Goal: Task Accomplishment & Management: Complete application form

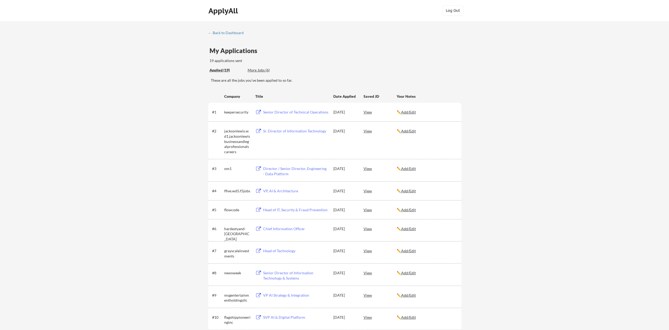
click at [222, 28] on div "← Back to Dashboard My Applications 19 applications sent Applied (19) More Jobs…" at bounding box center [334, 279] width 669 height 516
click at [220, 32] on div "← Back to Dashboard" at bounding box center [227, 33] width 39 height 4
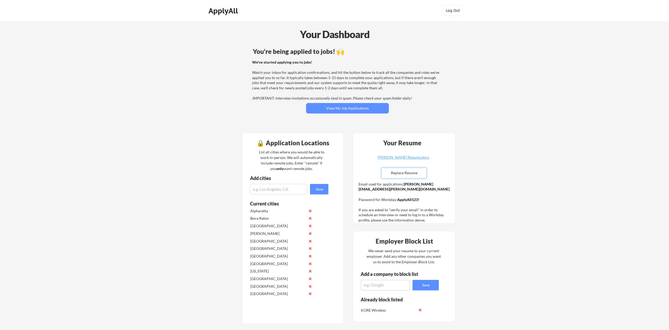
click at [403, 170] on input "file" at bounding box center [404, 173] width 44 height 10
type input "C:\fakepath\[PERSON_NAME] Resume.pdf"
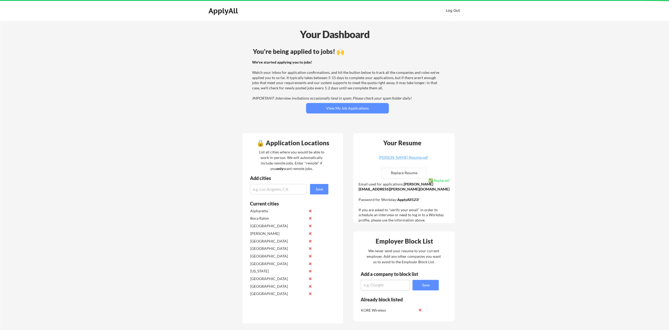
click at [491, 176] on div "Your Dashboard You're being applied to jobs! 🙌 We've started applying you to jo…" at bounding box center [334, 312] width 669 height 582
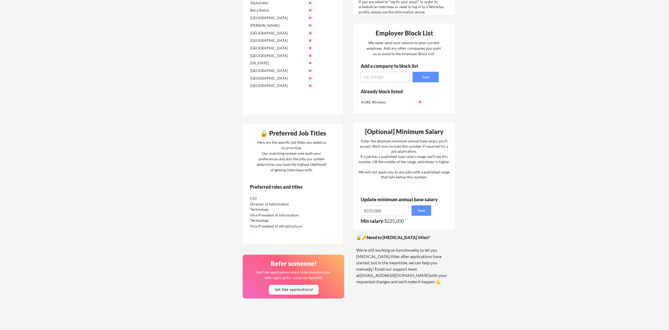
scroll to position [210, 0]
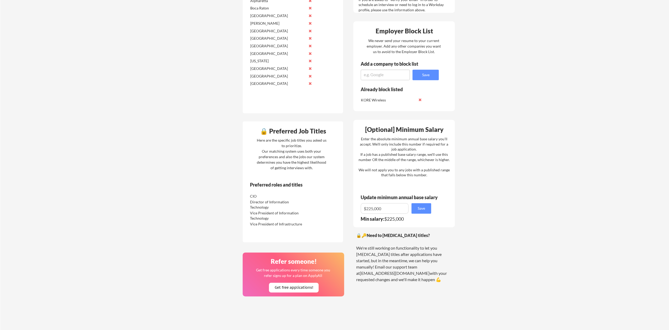
click at [380, 205] on input "input" at bounding box center [385, 208] width 48 height 11
drag, startPoint x: 371, startPoint y: 208, endPoint x: 386, endPoint y: 208, distance: 15.2
click at [386, 208] on input "input" at bounding box center [385, 208] width 48 height 11
type input "$217,000"
drag, startPoint x: 536, startPoint y: 188, endPoint x: 500, endPoint y: 193, distance: 35.8
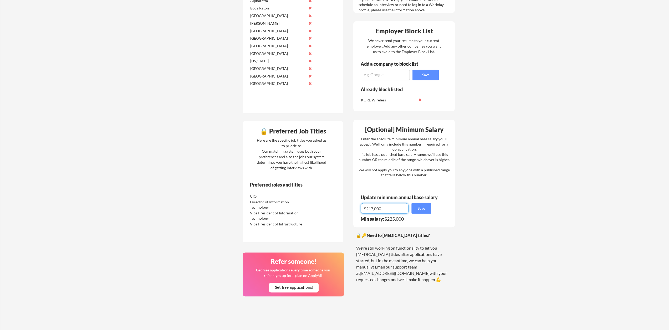
click at [536, 188] on div "Your Dashboard You're being applied to jobs! 🙌 We've started applying you to jo…" at bounding box center [334, 102] width 669 height 582
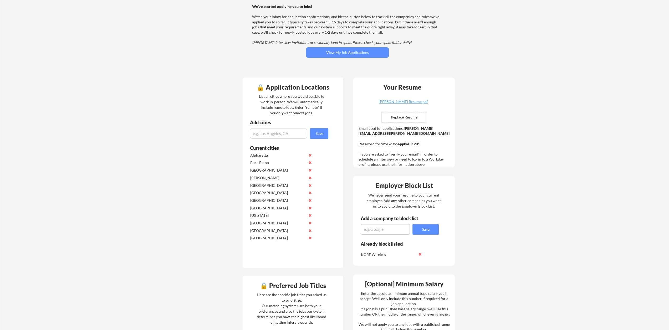
scroll to position [0, 0]
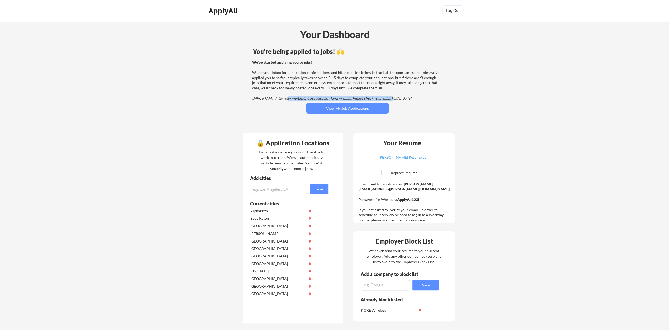
drag, startPoint x: 288, startPoint y: 96, endPoint x: 390, endPoint y: 98, distance: 102.3
click at [390, 98] on em "IMPORTANT: Interview invitations occasionally land in spam. Please check your s…" at bounding box center [332, 98] width 160 height 4
click at [544, 102] on div "Your Dashboard You're being applied to jobs! 🙌 We've started applying you to jo…" at bounding box center [334, 312] width 669 height 582
